Goal: Complete application form

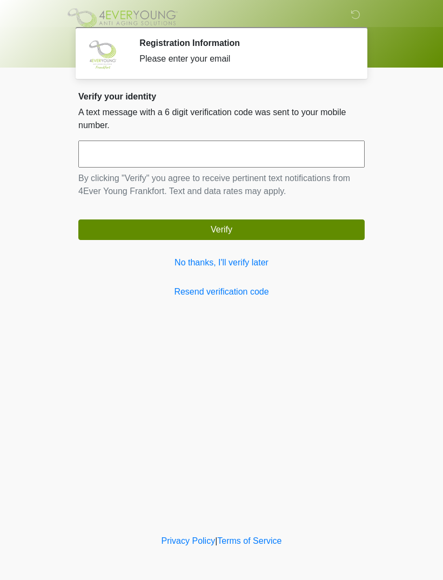
click at [145, 149] on input "text" at bounding box center [221, 154] width 286 height 27
type input "******"
click at [271, 230] on button "Verify" at bounding box center [221, 229] width 286 height 21
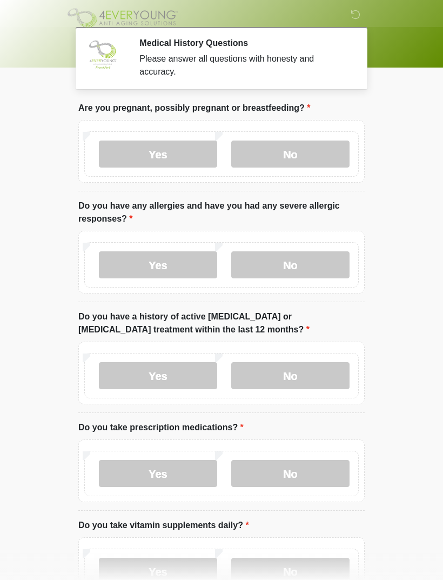
click at [177, 159] on label "Yes" at bounding box center [158, 154] width 118 height 27
click at [277, 155] on label "No" at bounding box center [290, 154] width 118 height 27
click at [304, 268] on label "No" at bounding box center [290, 264] width 118 height 27
click at [294, 372] on label "No" at bounding box center [290, 375] width 118 height 27
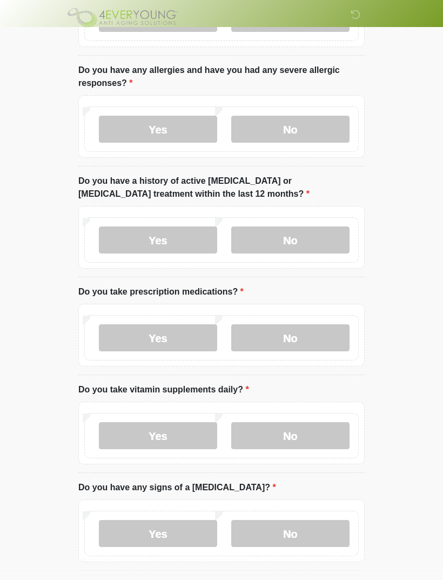
click at [304, 336] on label "No" at bounding box center [290, 338] width 118 height 27
click at [168, 434] on label "Yes" at bounding box center [158, 435] width 118 height 27
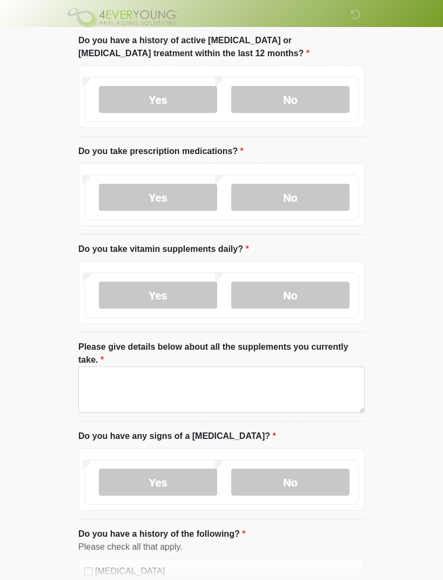
scroll to position [283, 0]
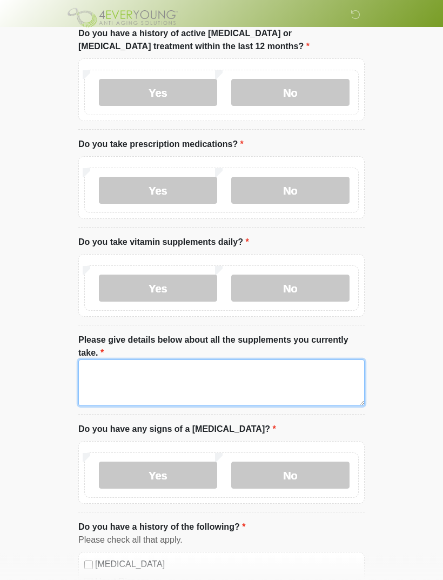
click at [141, 376] on textarea "Please give details below about all the supplements you currently take." at bounding box center [221, 383] width 286 height 46
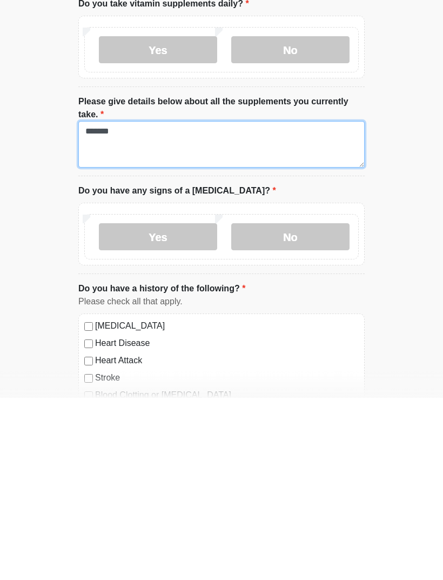
type textarea "*******"
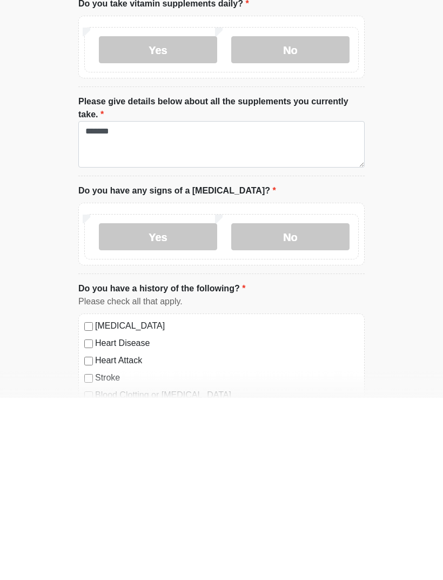
click at [297, 405] on label "No" at bounding box center [290, 418] width 118 height 27
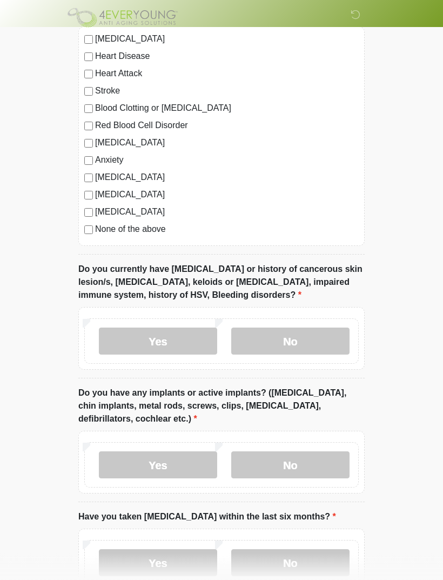
scroll to position [809, 0]
click at [297, 343] on label "No" at bounding box center [290, 341] width 118 height 27
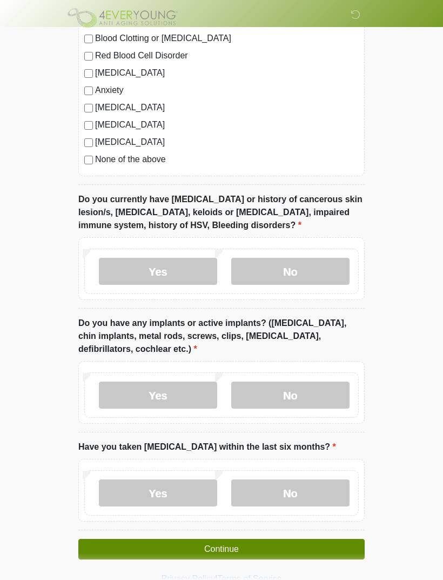
scroll to position [879, 0]
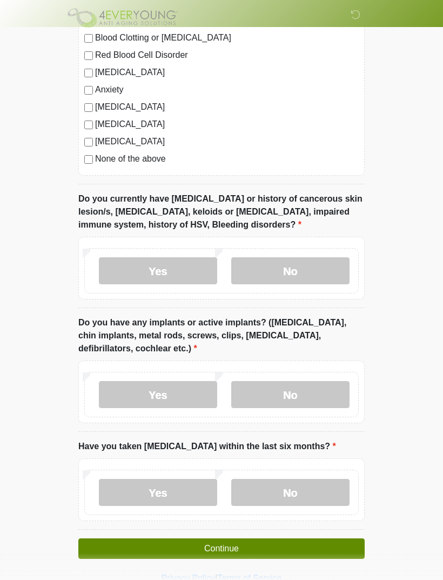
click at [307, 490] on label "No" at bounding box center [290, 492] width 118 height 27
click at [253, 551] on button "Continue" at bounding box center [221, 548] width 286 height 21
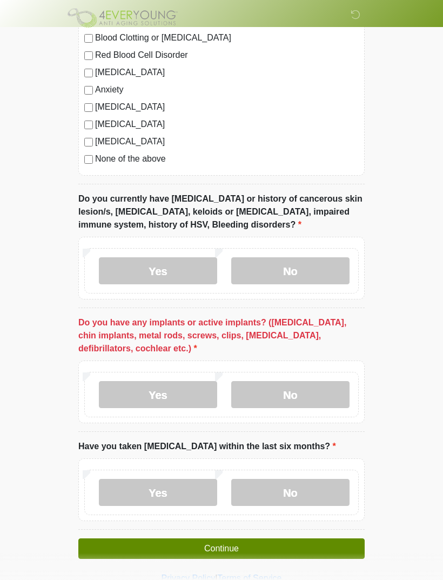
click at [311, 395] on label "No" at bounding box center [290, 394] width 118 height 27
click at [226, 550] on button "Continue" at bounding box center [221, 548] width 286 height 21
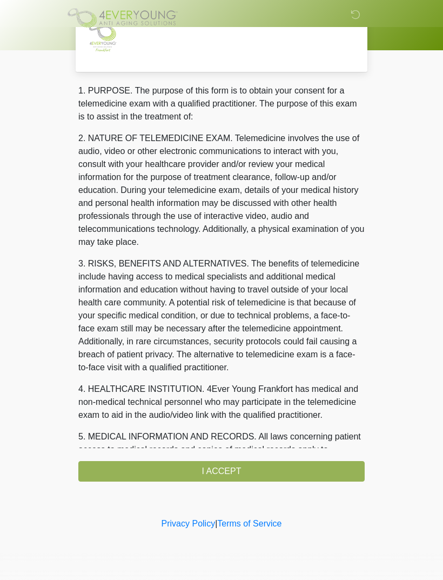
scroll to position [0, 0]
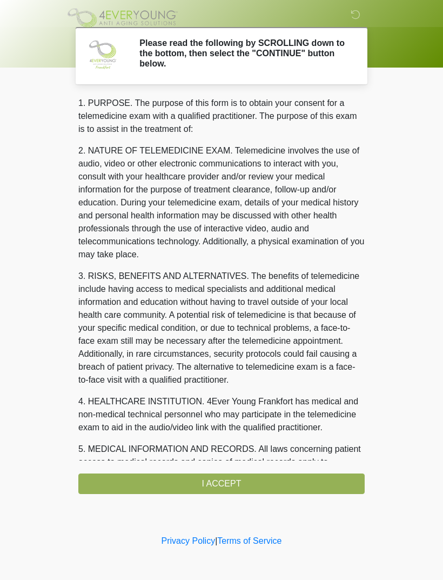
click at [235, 481] on div "1. PURPOSE. The purpose of this form is to obtain your consent for a telemedici…" at bounding box center [221, 295] width 286 height 397
click at [227, 483] on div "1. PURPOSE. The purpose of this form is to obtain your consent for a telemedici…" at bounding box center [221, 295] width 286 height 397
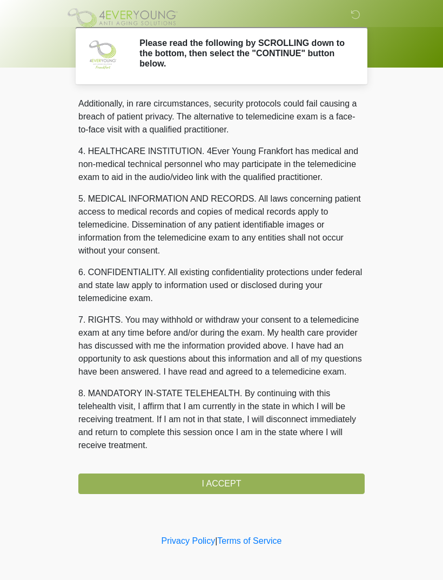
click at [226, 482] on div "1. PURPOSE. The purpose of this form is to obtain your consent for a telemedici…" at bounding box center [221, 295] width 286 height 397
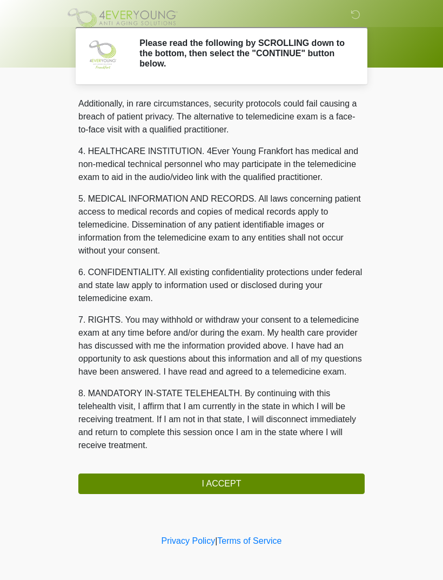
scroll to position [263, 0]
click at [263, 486] on button "I ACCEPT" at bounding box center [221, 483] width 286 height 21
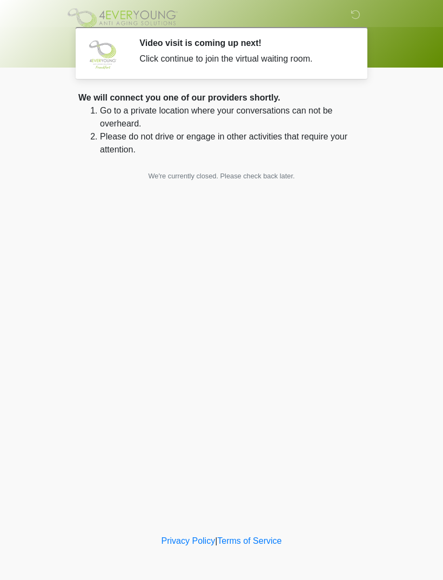
click at [231, 51] on div "Video visit is coming up next! Click continue to join the virtual waiting room." at bounding box center [243, 53] width 209 height 30
click at [159, 51] on div "Video visit is coming up next! Click continue to join the virtual waiting room." at bounding box center [243, 53] width 209 height 30
click at [215, 67] on div "Video visit is coming up next! Click continue to join the virtual waiting room." at bounding box center [243, 53] width 209 height 30
click at [215, 51] on div "Video visit is coming up next! Click continue to join the virtual waiting room." at bounding box center [243, 53] width 209 height 30
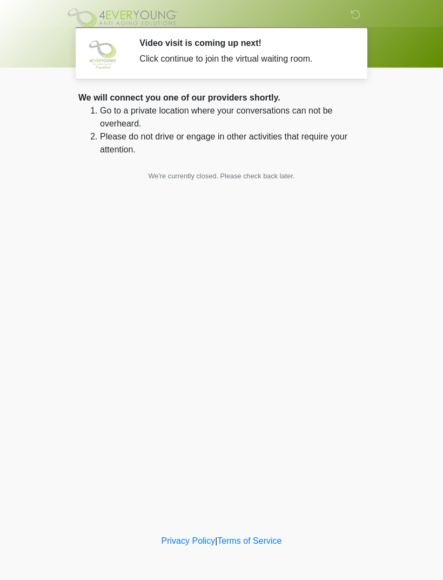
click at [207, 52] on div "Click continue to join the virtual waiting room." at bounding box center [243, 58] width 209 height 13
click at [118, 55] on img at bounding box center [102, 54] width 32 height 32
click at [231, 57] on div "Click continue to join the virtual waiting room." at bounding box center [243, 58] width 209 height 13
click at [257, 60] on div "Click continue to join the virtual waiting room." at bounding box center [243, 58] width 209 height 13
click at [293, 61] on div "Click continue to join the virtual waiting room." at bounding box center [243, 58] width 209 height 13
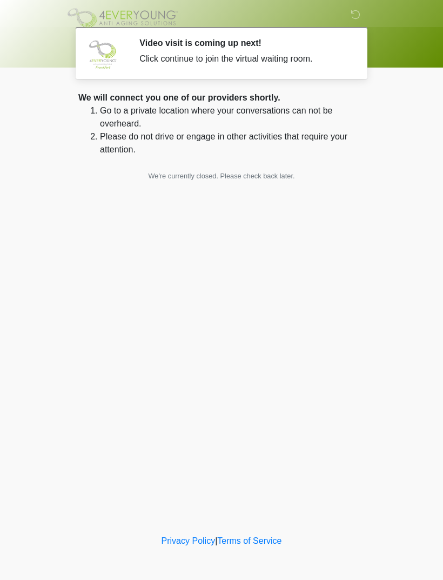
click at [249, 58] on div "Click continue to join the virtual waiting room." at bounding box center [243, 58] width 209 height 13
click at [238, 59] on div "Click continue to join the virtual waiting room." at bounding box center [243, 58] width 209 height 13
click at [230, 64] on div "Click continue to join the virtual waiting room." at bounding box center [243, 58] width 209 height 13
click at [239, 57] on div "Click continue to join the virtual waiting room." at bounding box center [243, 58] width 209 height 13
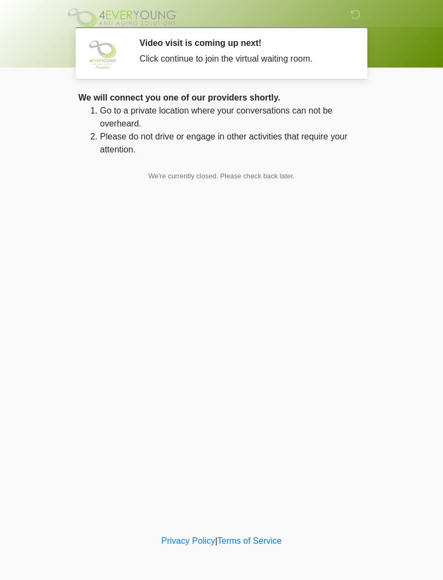
click at [169, 54] on div "Click continue to join the virtual waiting room." at bounding box center [243, 58] width 209 height 13
click at [187, 50] on div "Video visit is coming up next! Click continue to join the virtual waiting room." at bounding box center [243, 53] width 209 height 30
click at [204, 53] on div "Click continue to join the virtual waiting room." at bounding box center [243, 58] width 209 height 13
click at [182, 55] on div "Click continue to join the virtual waiting room." at bounding box center [243, 58] width 209 height 13
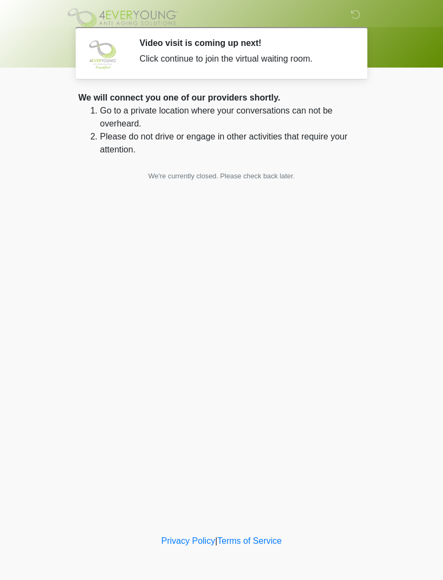
click at [181, 55] on div "Click continue to join the virtual waiting room." at bounding box center [243, 58] width 209 height 13
click at [182, 47] on h2 "Video visit is coming up next!" at bounding box center [243, 43] width 209 height 10
click at [112, 61] on img at bounding box center [102, 54] width 32 height 32
click at [230, 62] on div "Click continue to join the virtual waiting room." at bounding box center [243, 58] width 209 height 13
click at [229, 62] on div "Click continue to join the virtual waiting room." at bounding box center [243, 58] width 209 height 13
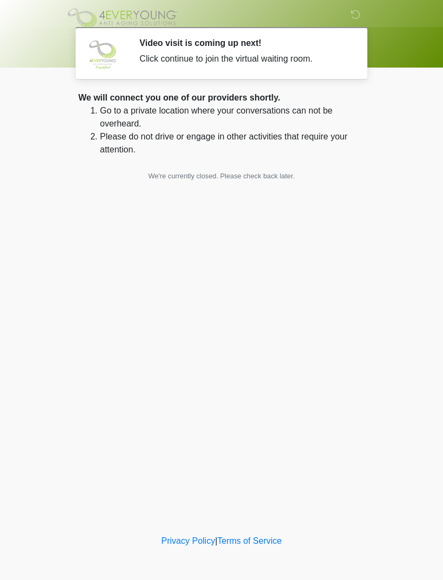
click at [256, 64] on div "Click continue to join the virtual waiting room." at bounding box center [243, 58] width 209 height 13
click at [181, 39] on h2 "Video visit is coming up next!" at bounding box center [243, 43] width 209 height 10
click at [180, 39] on h2 "Video visit is coming up next!" at bounding box center [243, 43] width 209 height 10
click at [197, 66] on div "Video visit is coming up next! Click continue to join the virtual waiting room." at bounding box center [243, 53] width 209 height 30
click at [170, 48] on div "Video visit is coming up next! Click continue to join the virtual waiting room." at bounding box center [243, 53] width 209 height 30
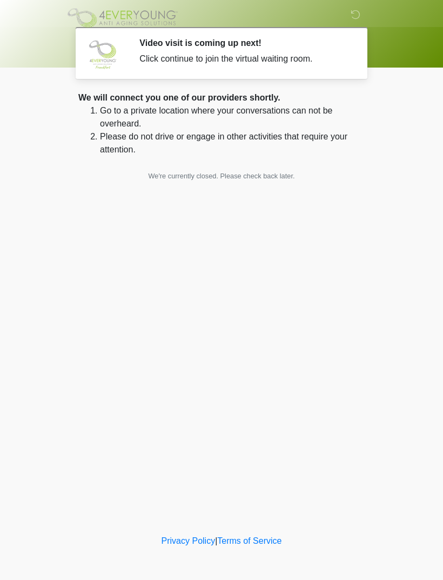
click at [230, 62] on div "Click continue to join the virtual waiting room." at bounding box center [243, 58] width 209 height 13
click at [209, 63] on div "Click continue to join the virtual waiting room." at bounding box center [243, 58] width 209 height 13
click at [407, 398] on body "‎ ‎ ‎ Video visit is coming up next! Click continue to join the virtual waiting…" at bounding box center [221, 290] width 443 height 580
click at [280, 484] on div "‎ ‎ ‎ Video visit is coming up next! Click continue to join the virtual waiting…" at bounding box center [221, 266] width 324 height 511
click at [279, 62] on div "Click continue to join the virtual waiting room." at bounding box center [243, 58] width 209 height 13
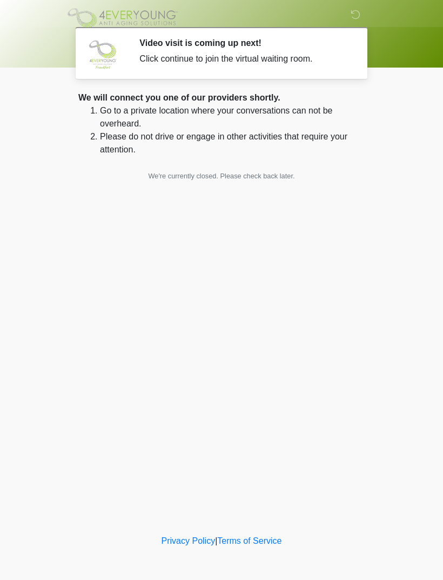
click at [421, 186] on body "‎ ‎ ‎ Video visit is coming up next! Click continue to join the virtual waiting…" at bounding box center [221, 290] width 443 height 580
click at [373, 217] on div "‎ ‎ ‎ Video visit is coming up next! Click continue to join the virtual waiting…" at bounding box center [221, 266] width 324 height 511
click at [316, 57] on div "Click continue to join the virtual waiting room." at bounding box center [243, 58] width 209 height 13
click at [246, 62] on div "Click continue to join the virtual waiting room." at bounding box center [243, 58] width 209 height 13
click at [255, 54] on div "Click continue to join the virtual waiting room." at bounding box center [243, 58] width 209 height 13
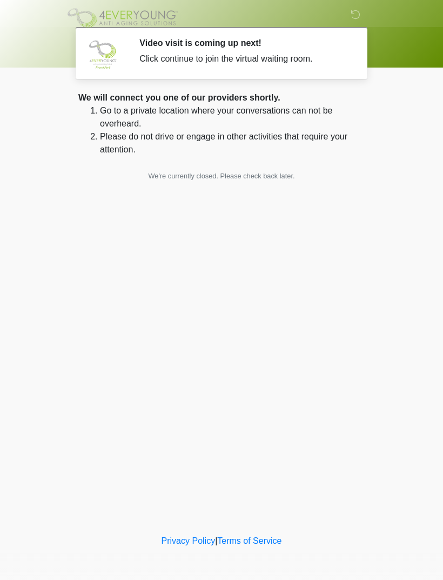
click at [343, 15] on div at bounding box center [213, 18] width 324 height 36
click at [429, 52] on div at bounding box center [221, 34] width 443 height 68
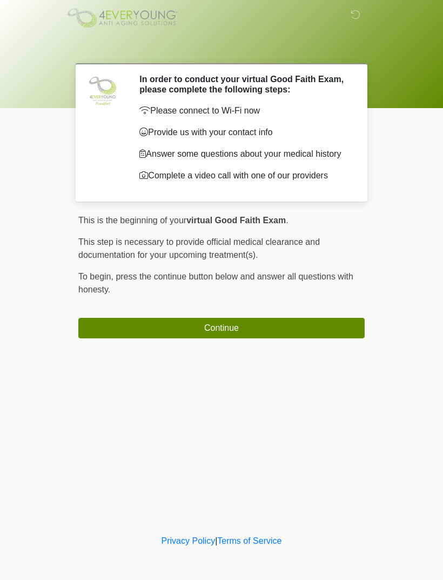
click at [323, 330] on button "Continue" at bounding box center [221, 328] width 286 height 21
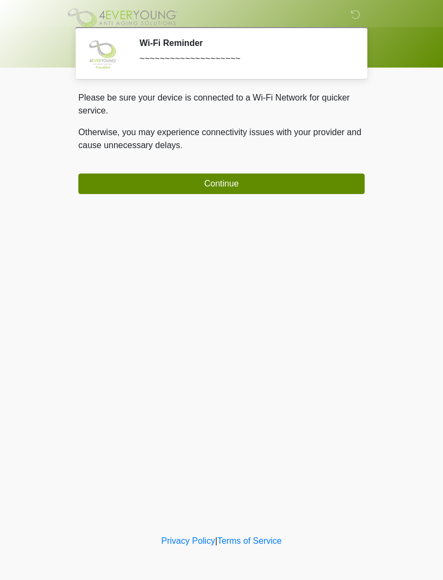
click at [343, 192] on button "Continue" at bounding box center [221, 183] width 286 height 21
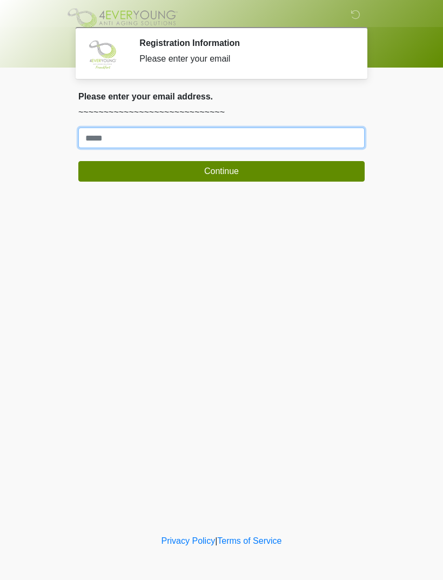
click at [352, 141] on input "Where should we email your treatment plan?" at bounding box center [221, 138] width 286 height 21
type input "**********"
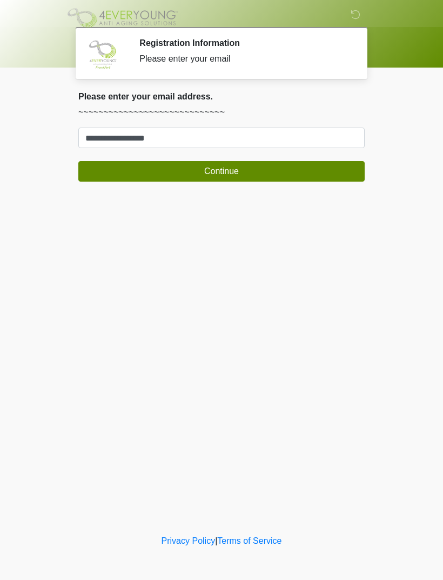
click at [291, 170] on button "Continue" at bounding box center [221, 171] width 286 height 21
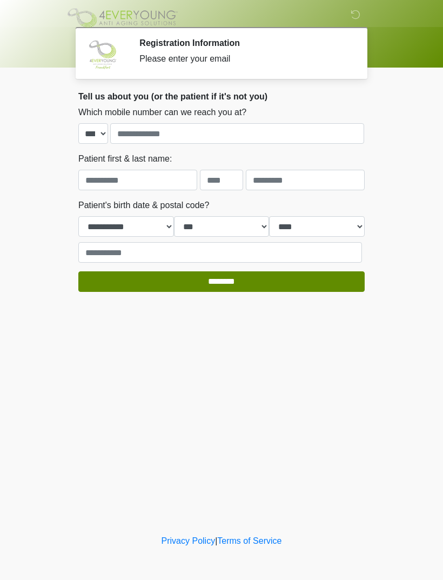
click at [274, 116] on div "Which mobile number can we reach you at? **** **** **** **** **** **** **** ***…" at bounding box center [221, 125] width 286 height 38
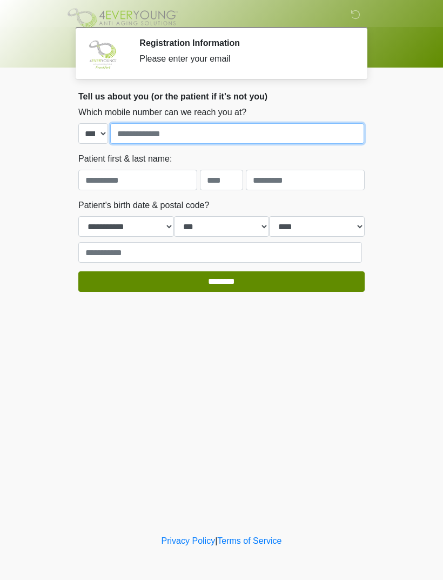
click at [208, 130] on input "tel" at bounding box center [237, 133] width 254 height 21
type input "**********"
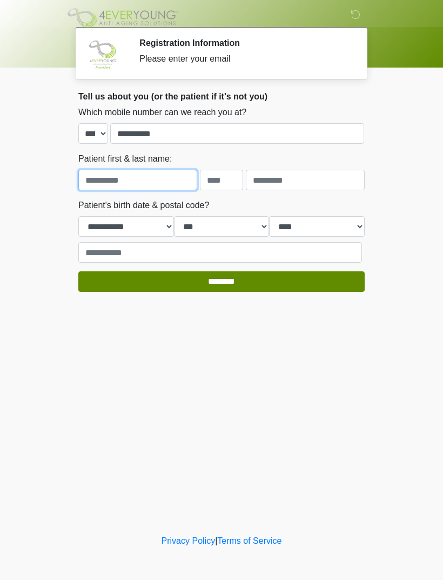
click at [145, 177] on input "text" at bounding box center [137, 180] width 119 height 21
type input "******"
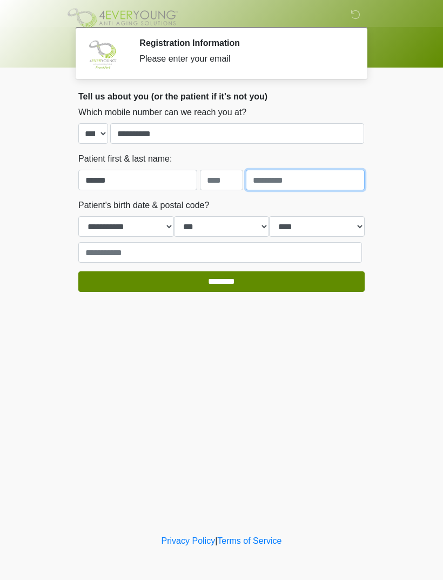
click at [290, 176] on input "text" at bounding box center [305, 180] width 119 height 21
type input "*****"
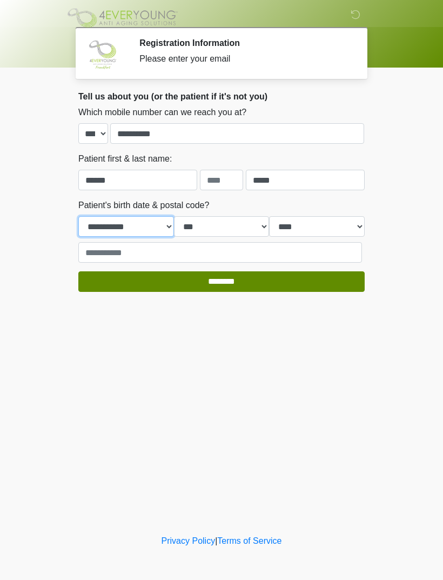
click at [153, 221] on select "**********" at bounding box center [126, 226] width 96 height 21
select select "*"
click at [226, 224] on select "*** * * * * * * * * * ** ** ** ** ** ** ** ** ** ** ** ** ** ** ** ** ** ** ** …" at bounding box center [222, 226] width 96 height 21
select select "**"
click at [313, 219] on select "**** **** **** **** **** **** **** **** **** **** **** **** **** **** **** ****…" at bounding box center [317, 226] width 96 height 21
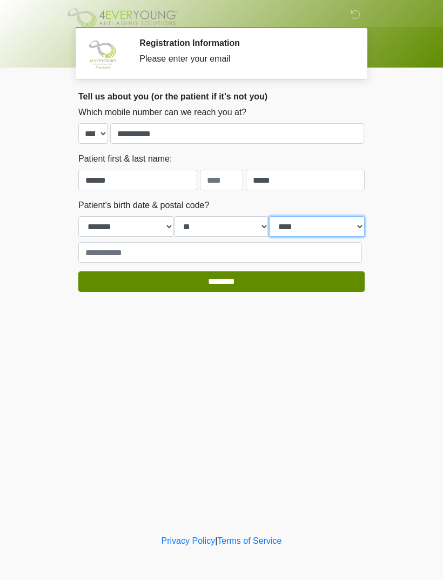
select select "****"
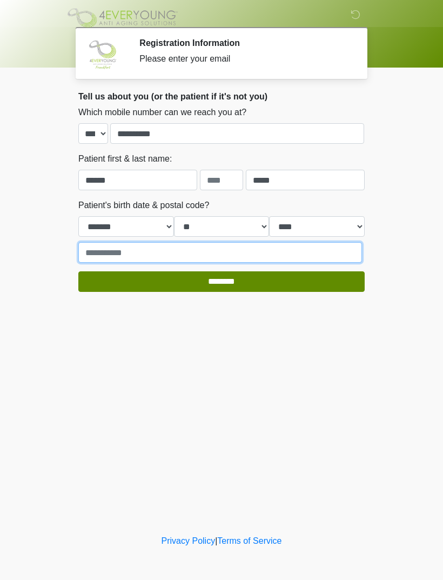
click at [204, 251] on input "text" at bounding box center [220, 252] width 284 height 21
type input "*****"
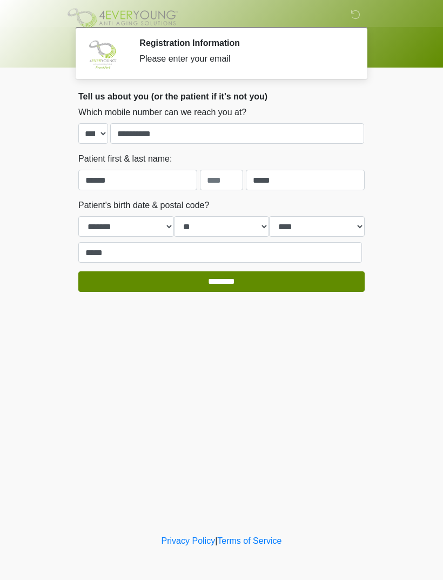
click at [266, 279] on input "********" at bounding box center [221, 281] width 286 height 21
